Goal: Check status: Check status

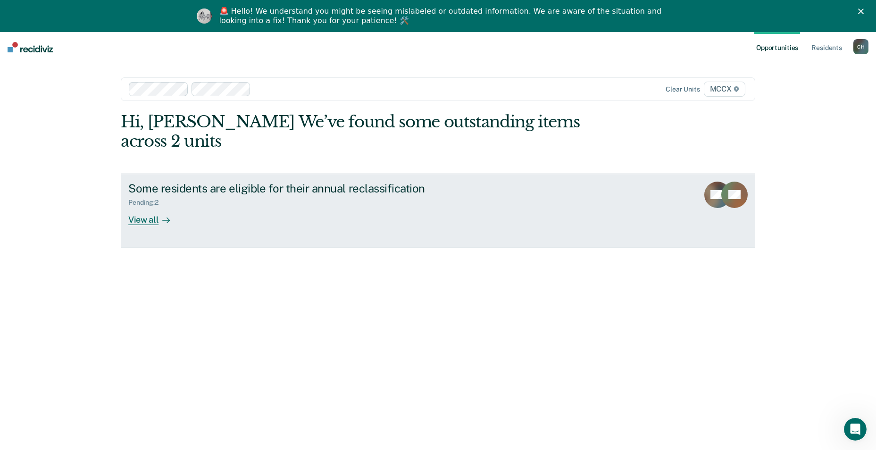
click at [139, 207] on div "View all" at bounding box center [154, 216] width 53 height 18
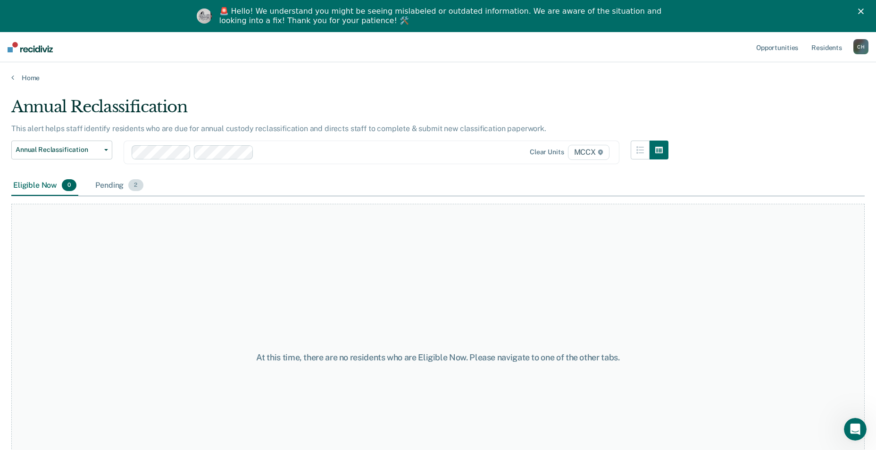
click at [118, 183] on div "Pending 2" at bounding box center [118, 185] width 51 height 21
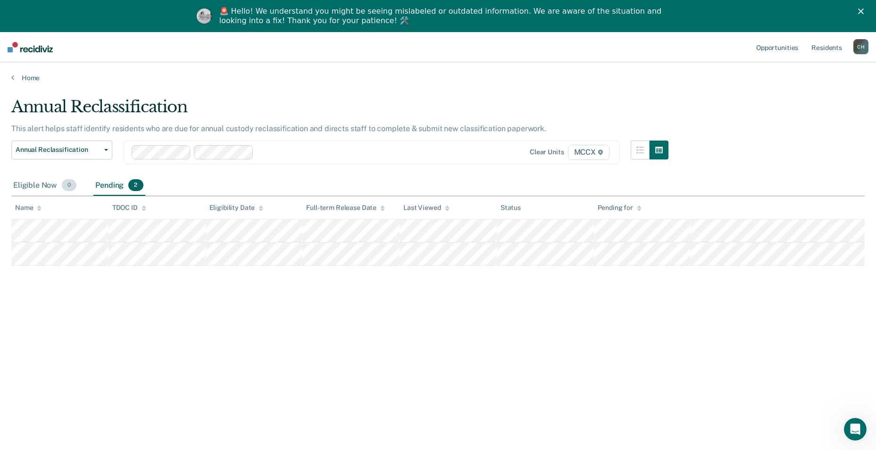
click at [39, 182] on div "Eligible Now 0" at bounding box center [44, 185] width 67 height 21
